Goal: Obtain resource: Download file/media

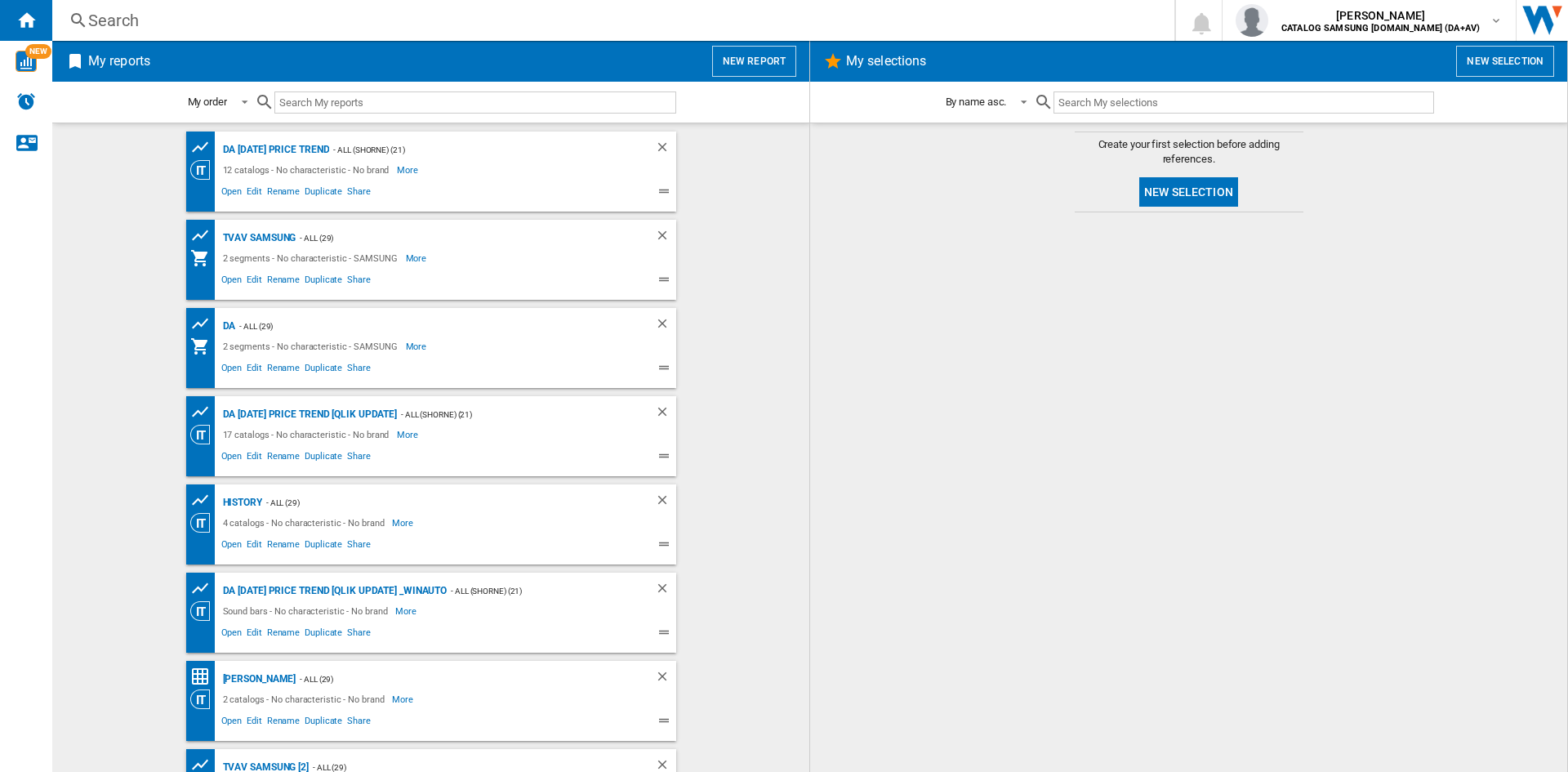
scroll to position [145, 0]
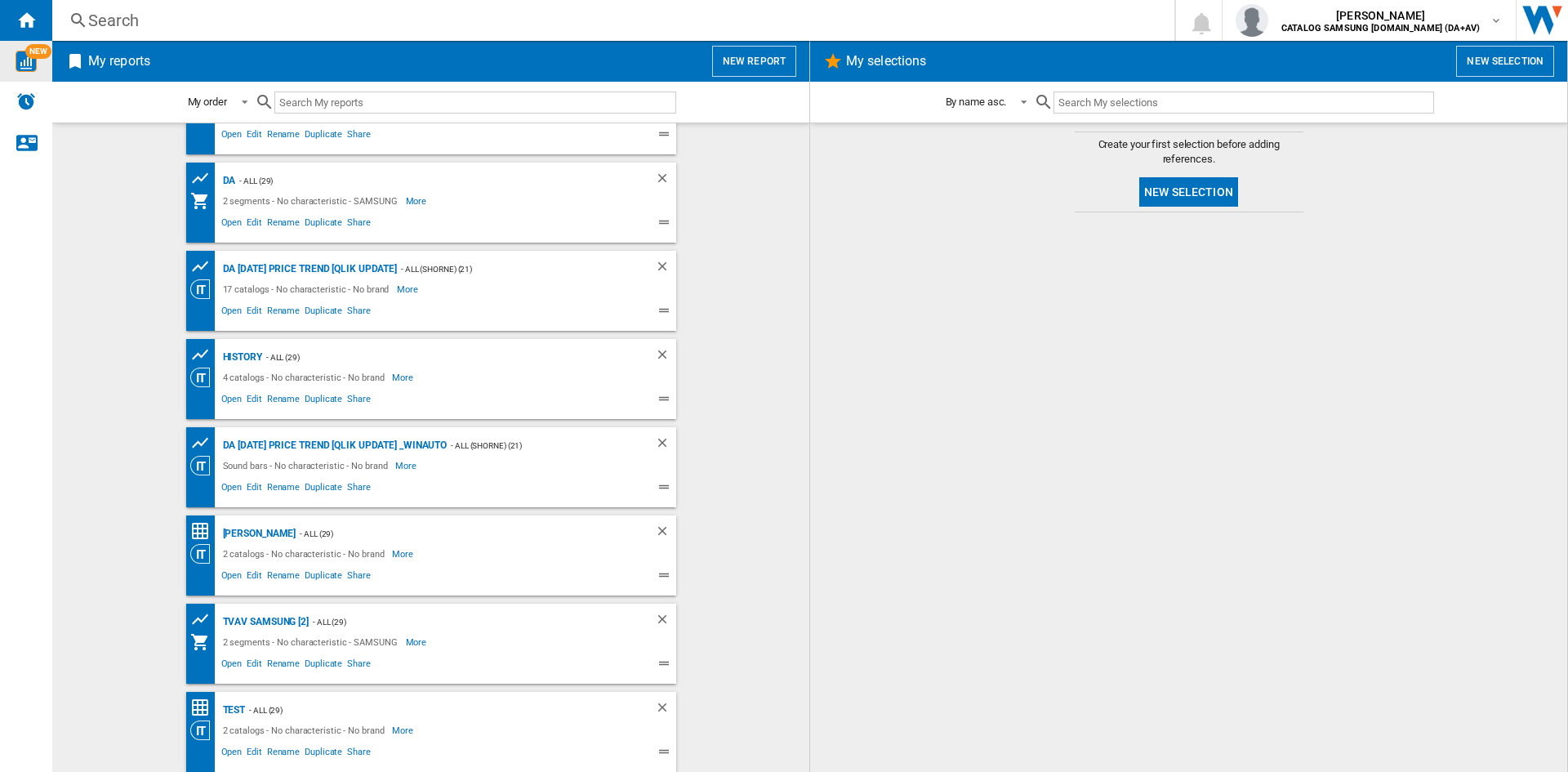
click at [31, 66] on img "WiseCard" at bounding box center [26, 61] width 21 height 21
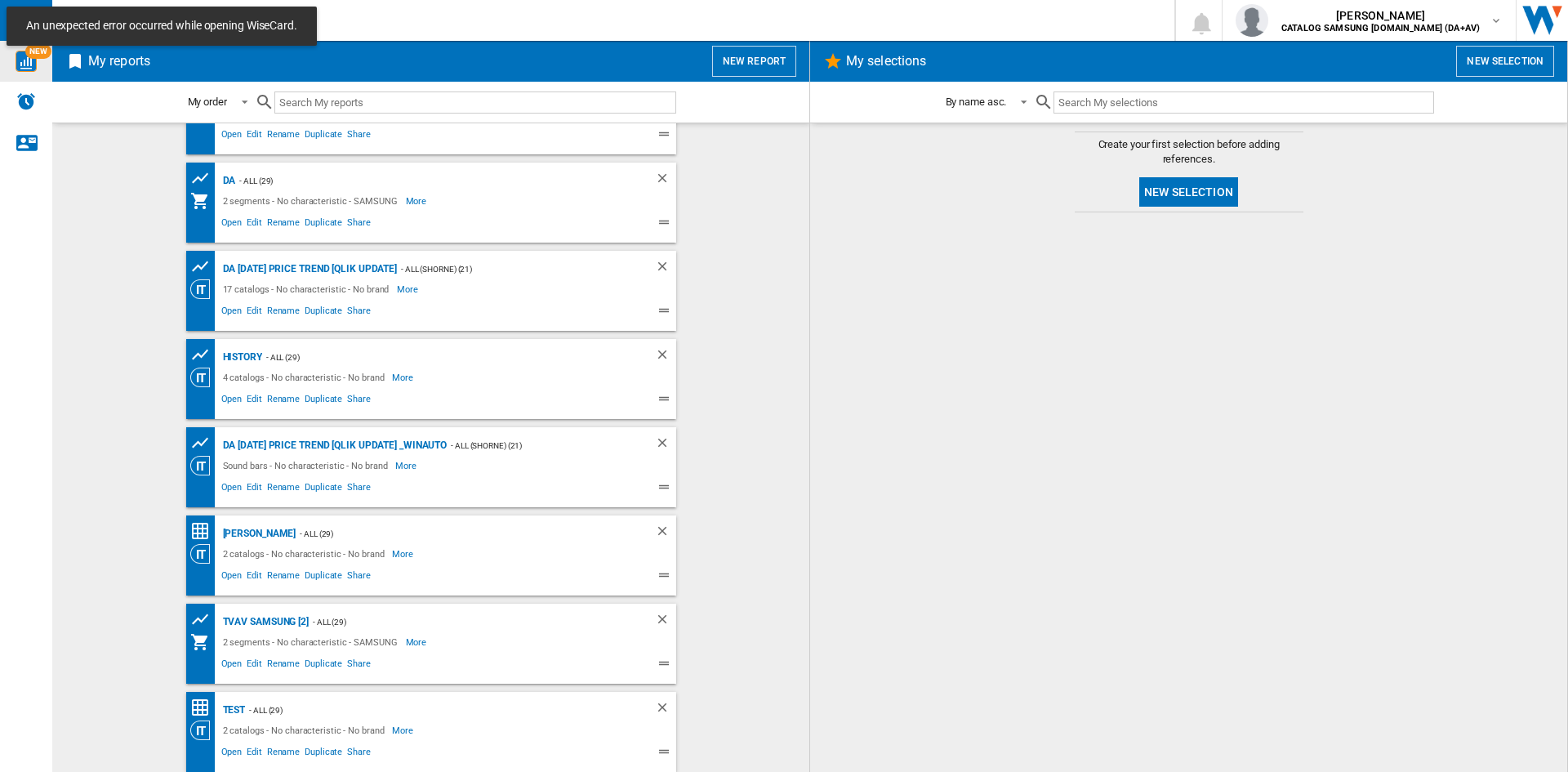
click at [481, 34] on div "Search Search 0 jack dodd CATALOG SAMSUNG UK.IE (DA+AV)" at bounding box center [810, 21] width 1516 height 41
click at [23, 23] on span "An unexpected error occurred while opening WiseCard." at bounding box center [162, 26] width 281 height 16
click at [19, 21] on div "An unexpected error occurred while opening WiseCard." at bounding box center [162, 26] width 310 height 40
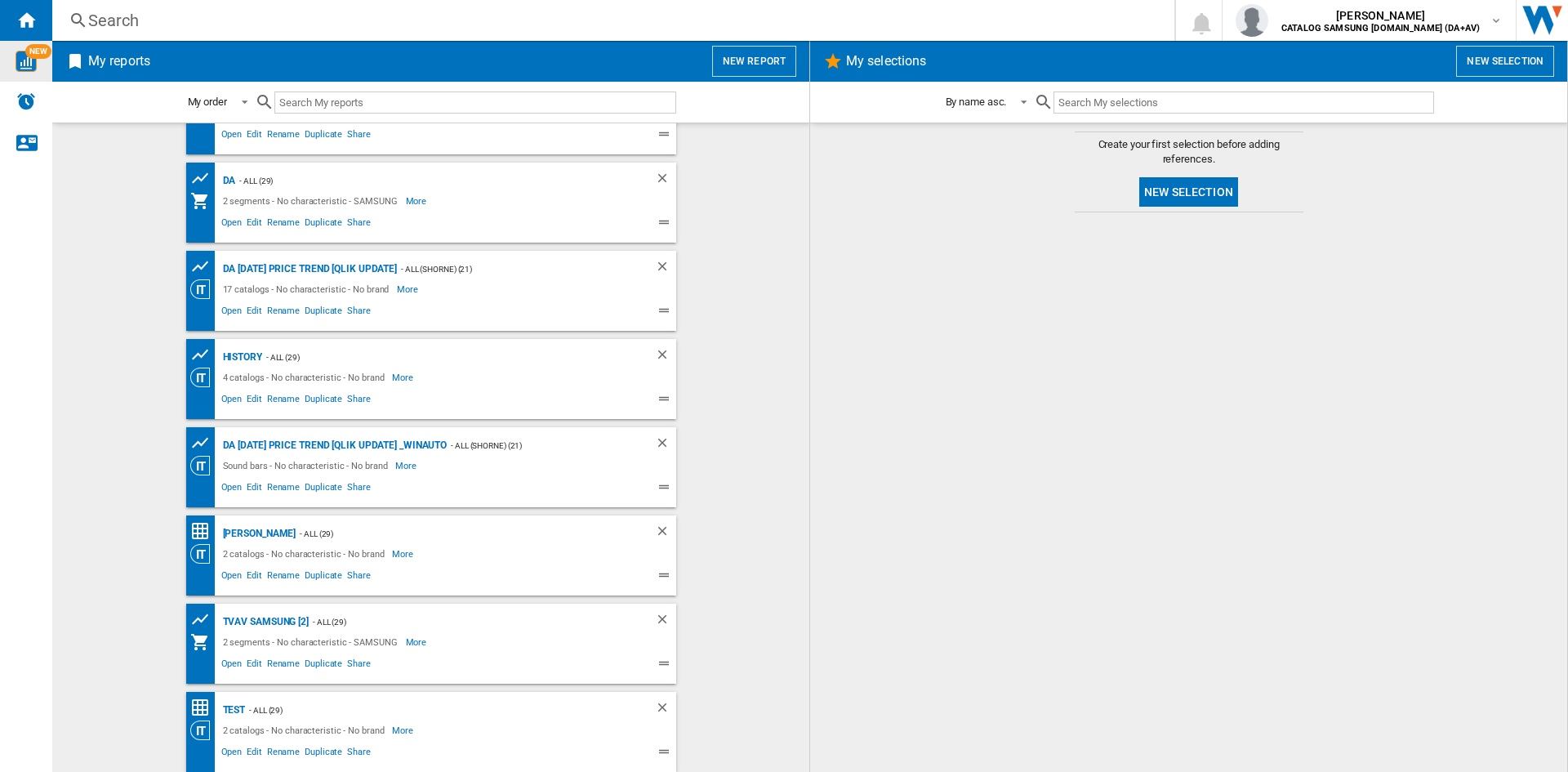
scroll to position [0, 0]
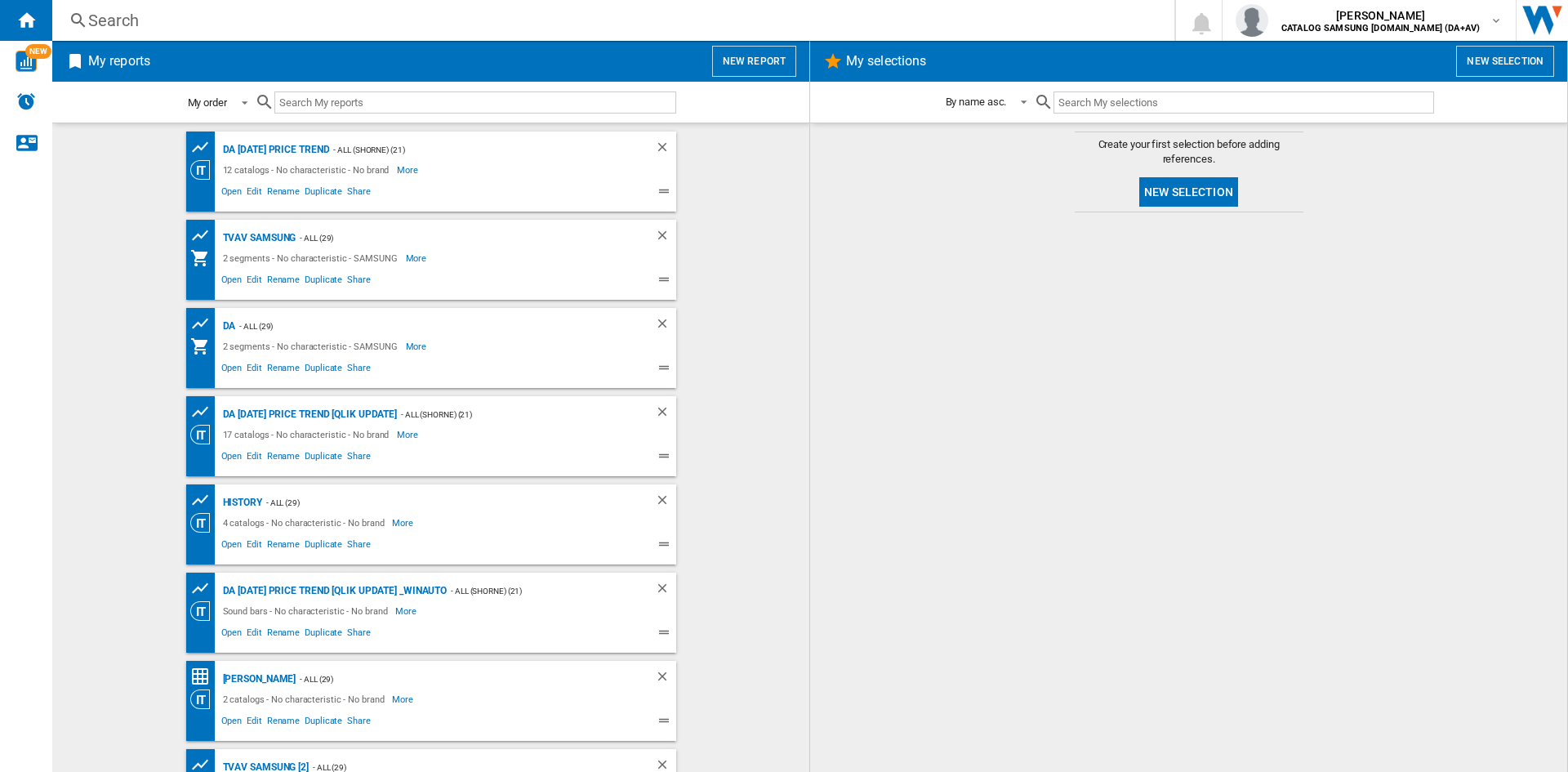
click at [242, 103] on span at bounding box center [240, 101] width 20 height 15
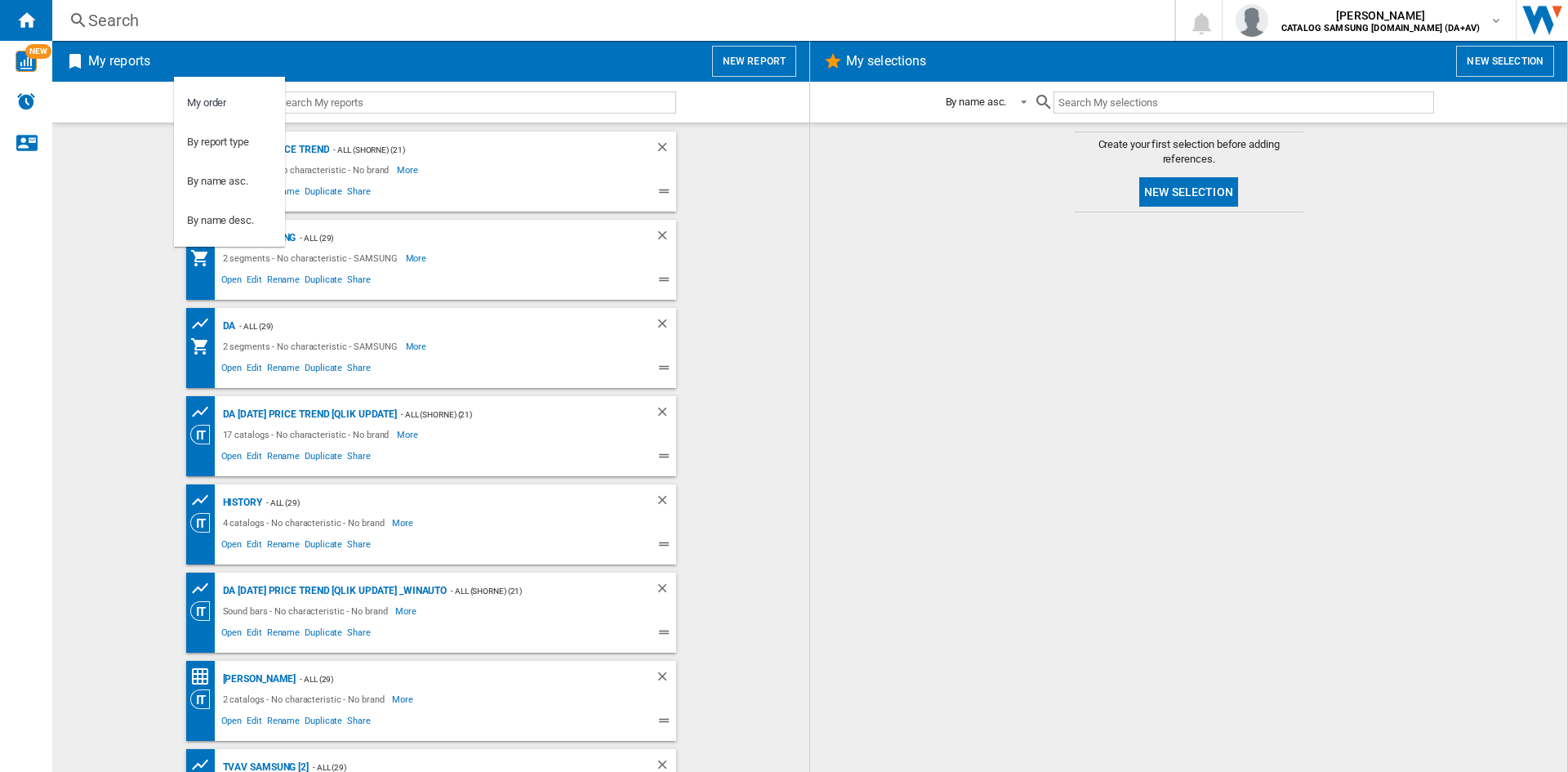
click at [721, 336] on md-backdrop at bounding box center [784, 386] width 1568 height 772
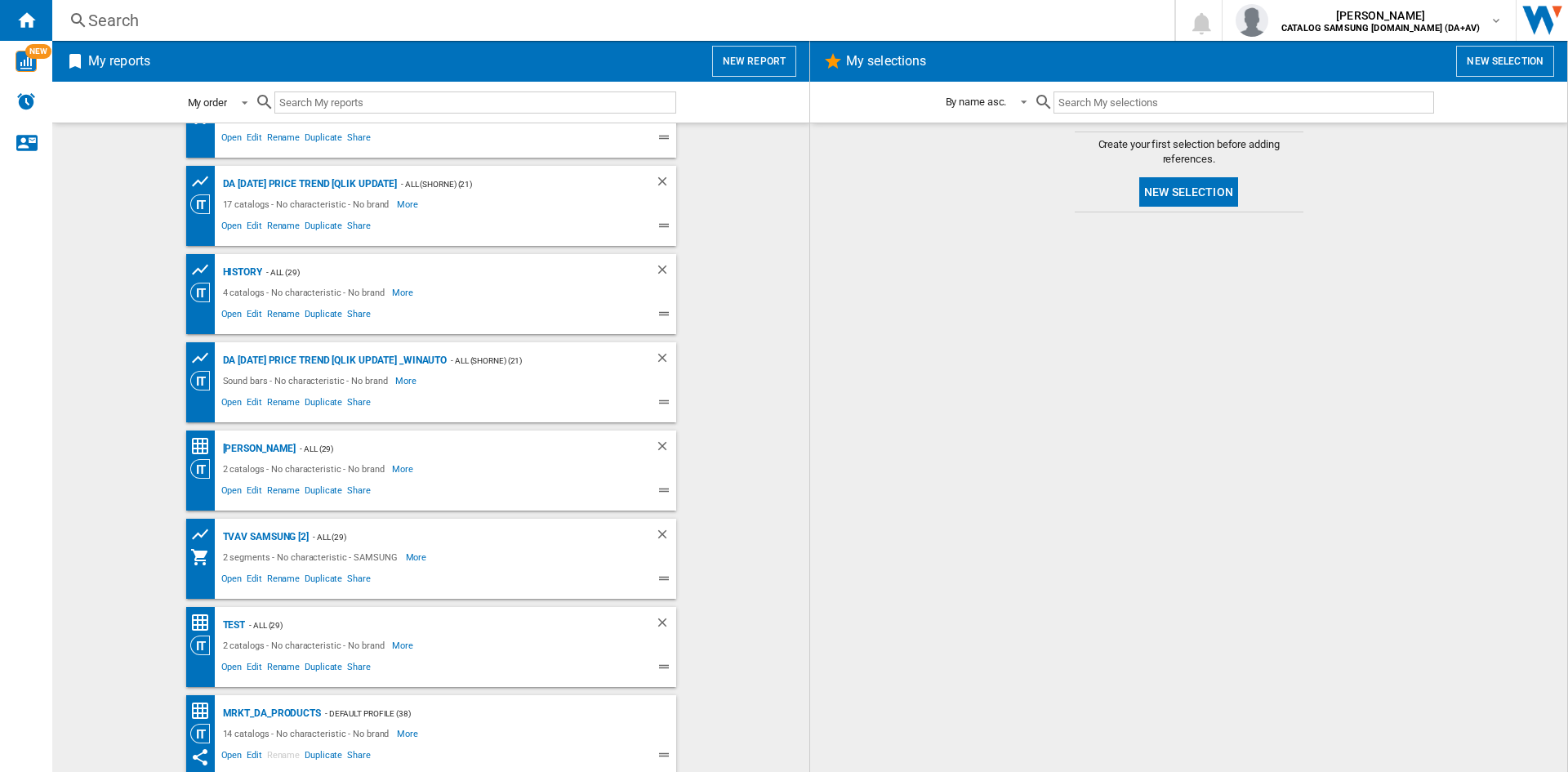
scroll to position [233, 0]
click at [760, 472] on wk-bookmarked-report "[PERSON_NAME] - ALL (29) 2 catalogs - No characteristic - No brand More Less Op…" at bounding box center [430, 467] width 725 height 80
click at [250, 713] on div "MRKT_DA_PRODUCTS" at bounding box center [270, 710] width 102 height 21
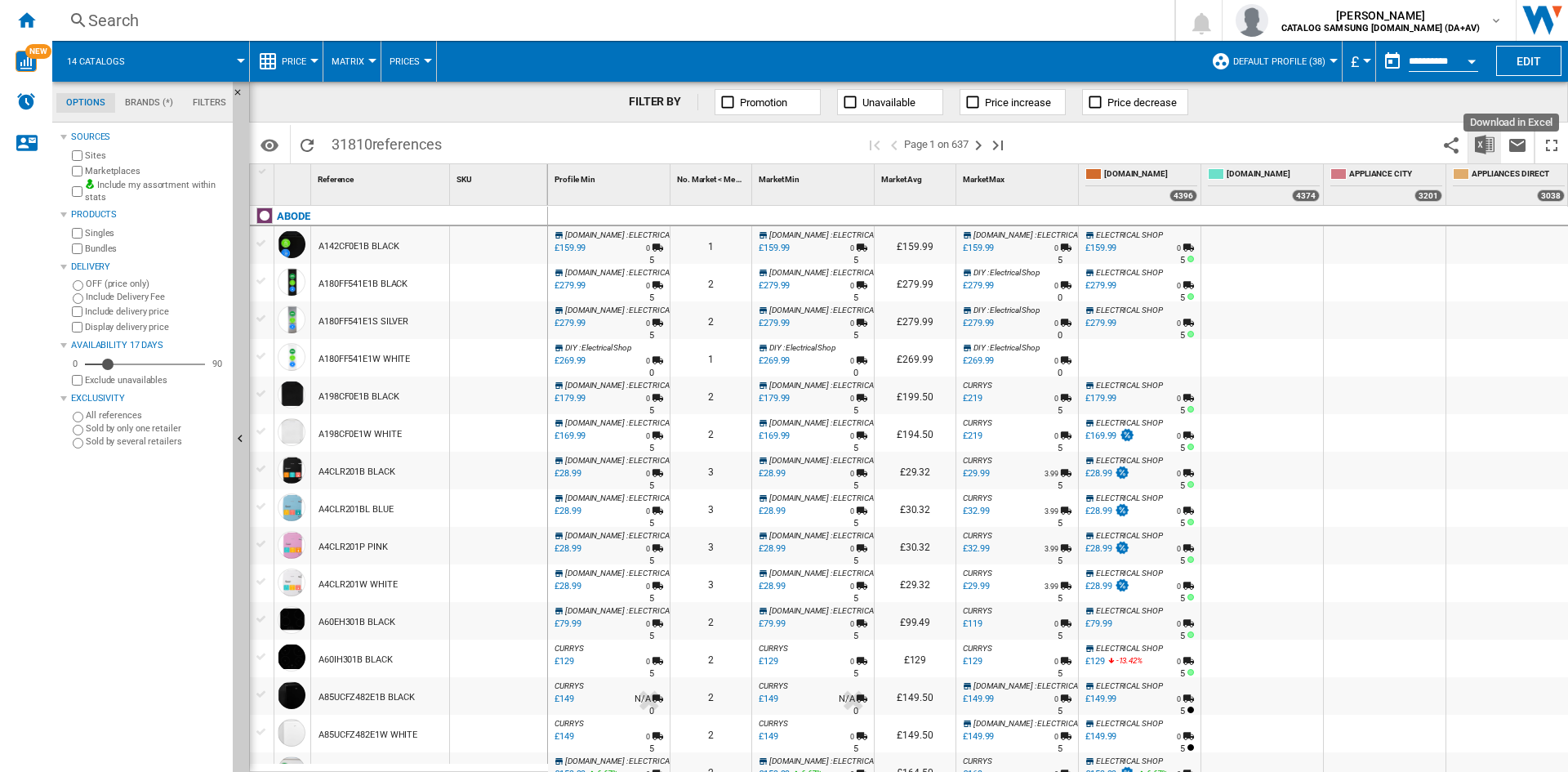
click at [1483, 142] on img "Download in Excel" at bounding box center [1485, 144] width 20 height 20
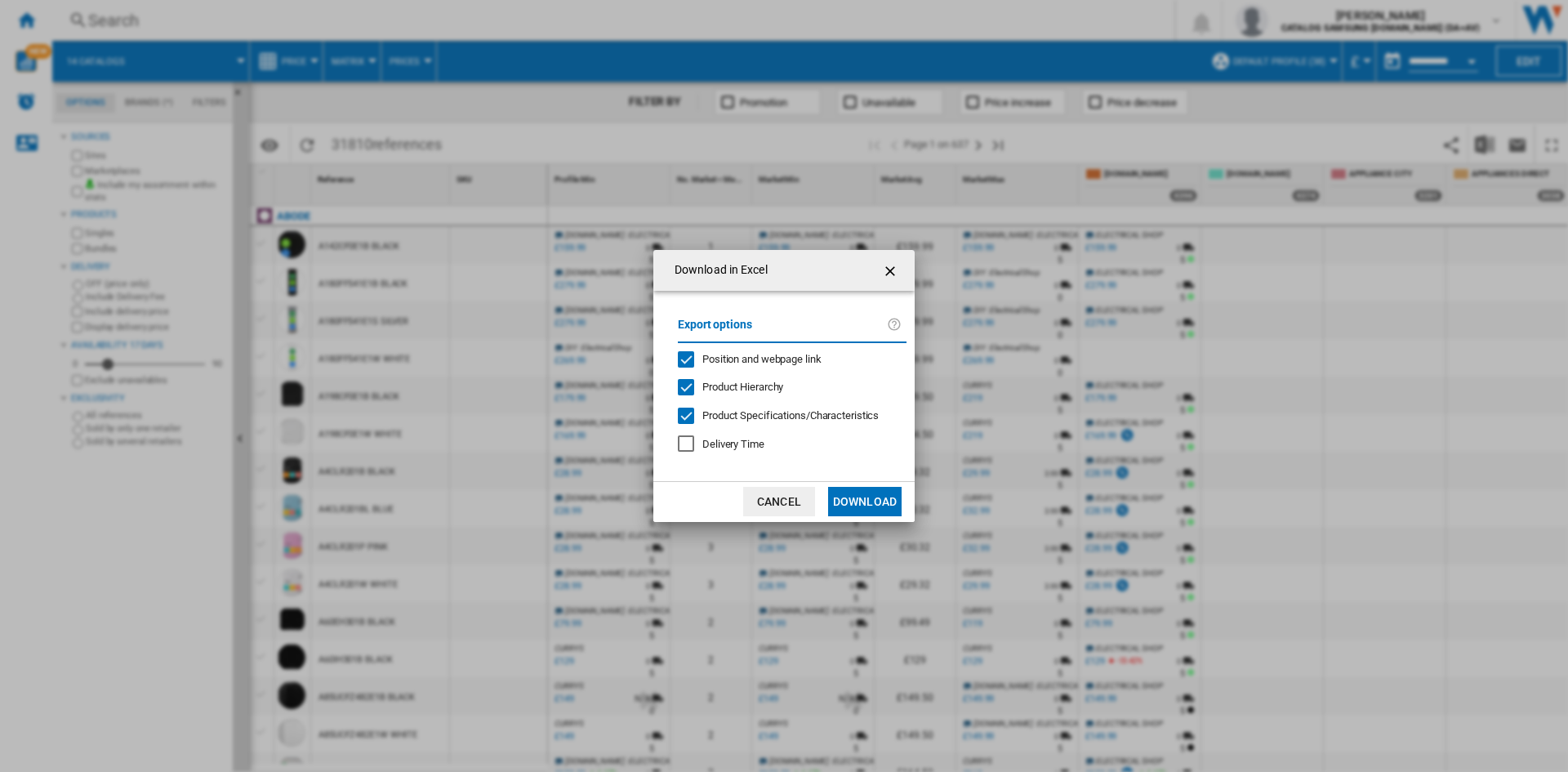
click at [879, 506] on button "Download" at bounding box center [865, 502] width 73 height 30
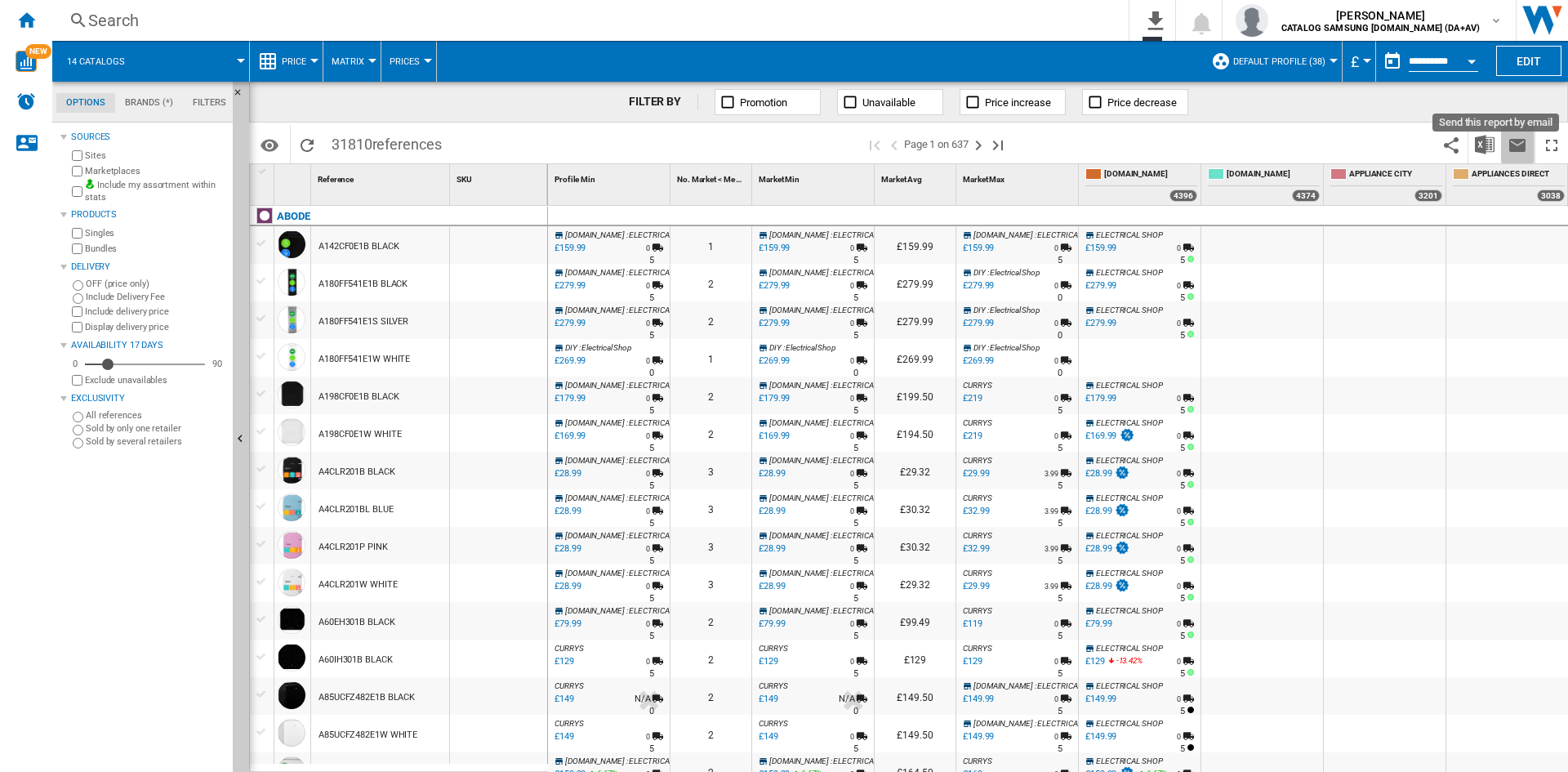
click at [1514, 147] on ng-md-icon "Send this report by email" at bounding box center [1518, 145] width 20 height 20
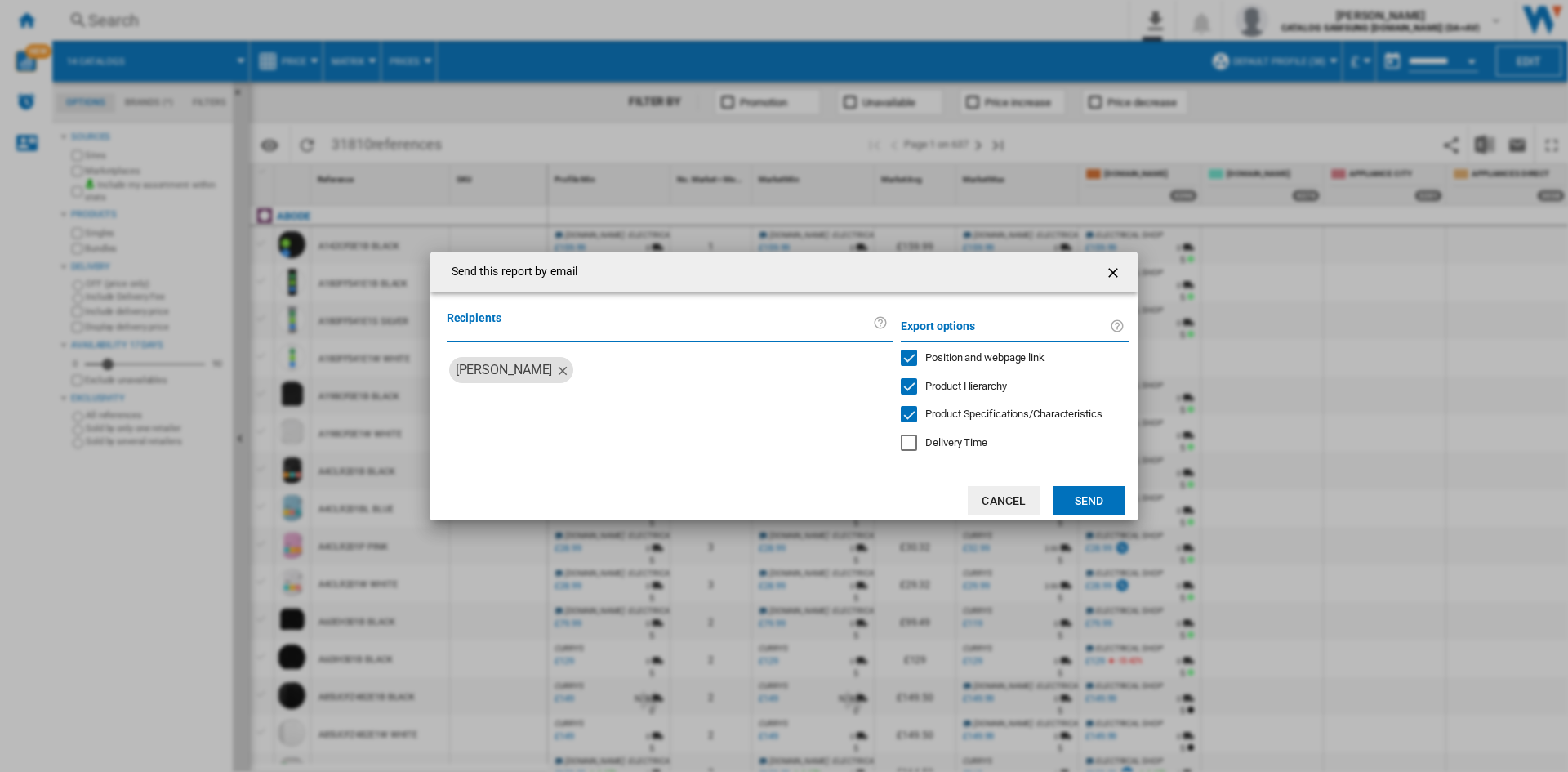
click at [1055, 501] on button "Send" at bounding box center [1088, 501] width 72 height 30
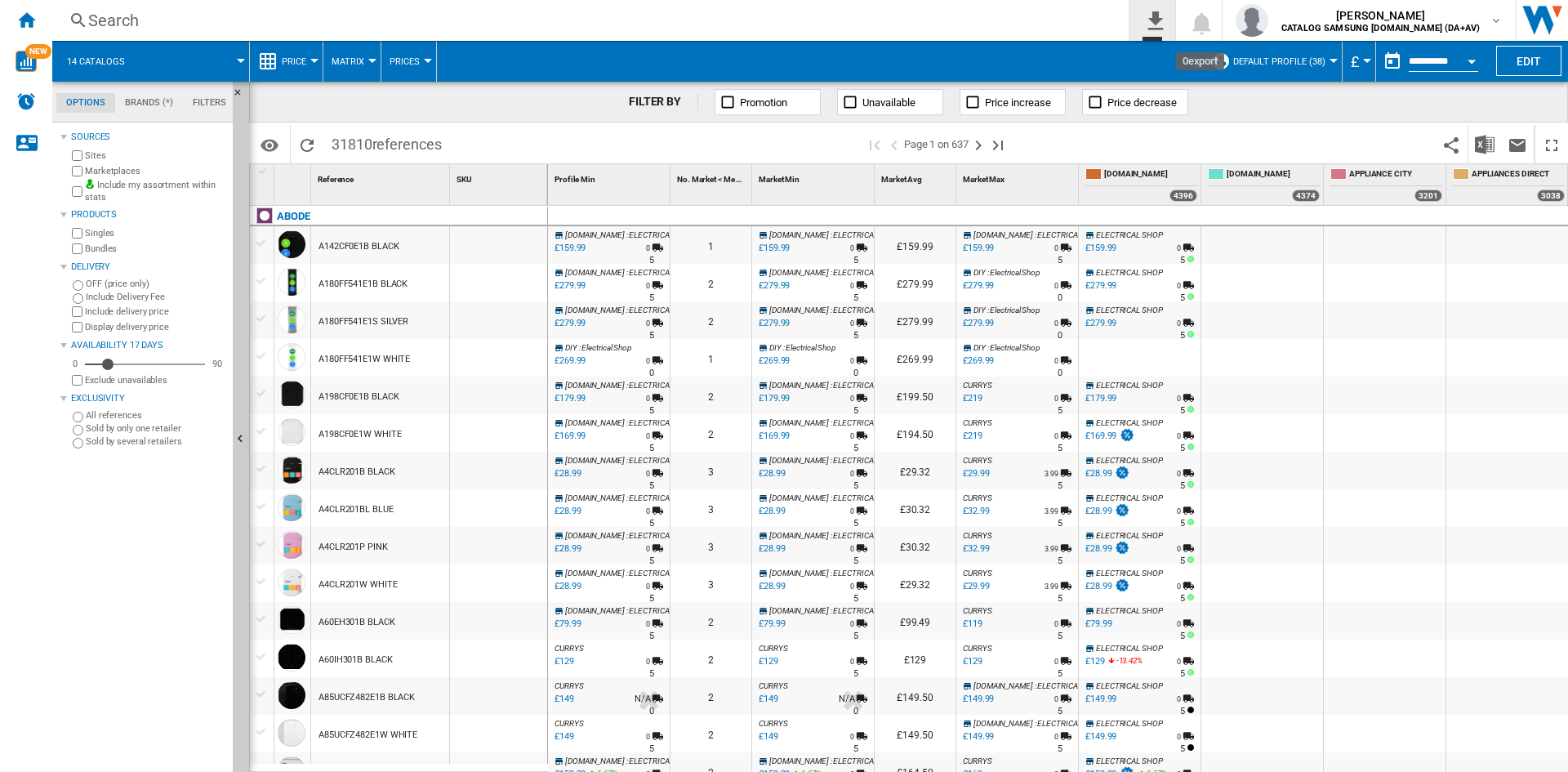
click at [1162, 21] on ng-md-icon "0\a export" at bounding box center [1153, 18] width 20 height 21
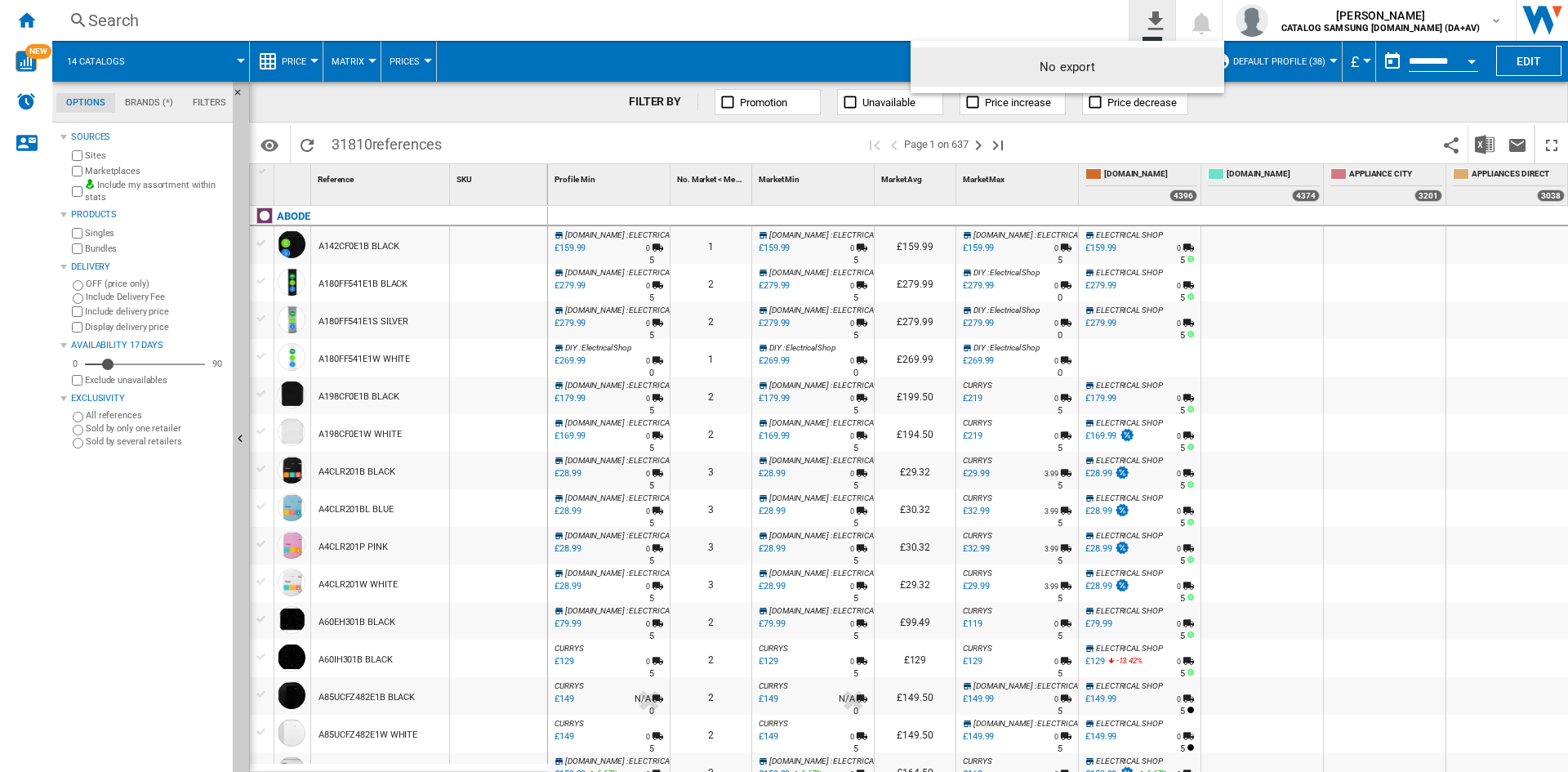
click at [1208, 21] on md-backdrop at bounding box center [784, 386] width 1568 height 772
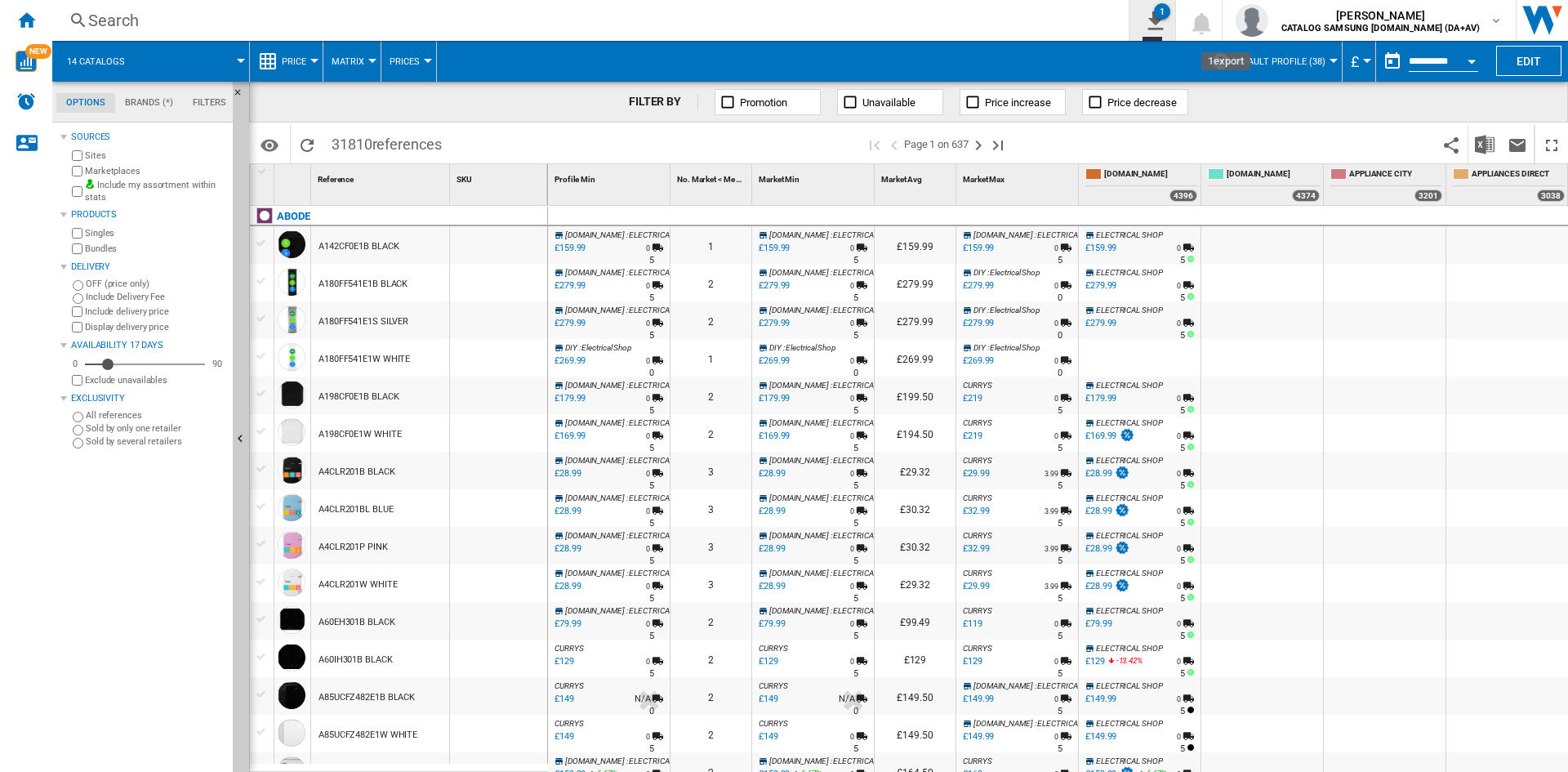
click at [1162, 24] on ng-md-icon "1\a export" at bounding box center [1153, 18] width 20 height 21
